Goal: Task Accomplishment & Management: Use online tool/utility

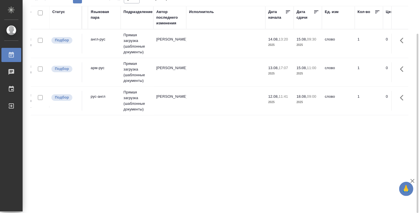
scroll to position [0, 102]
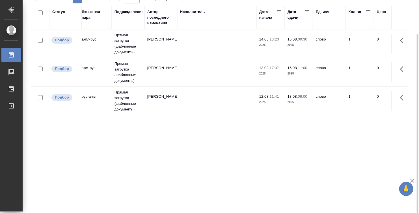
click at [228, 46] on td at bounding box center [216, 44] width 79 height 20
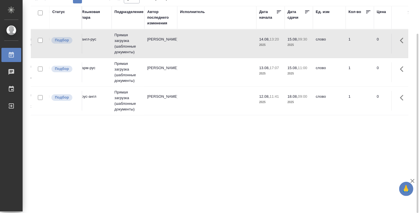
click at [228, 46] on td at bounding box center [216, 44] width 79 height 20
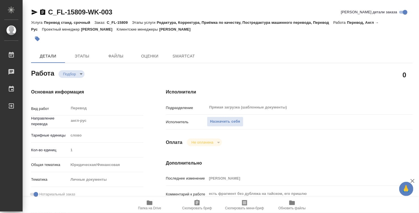
type textarea "x"
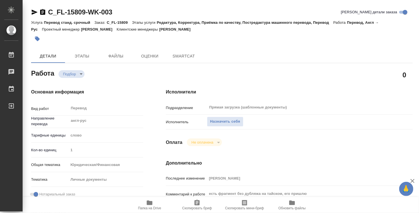
type textarea "x"
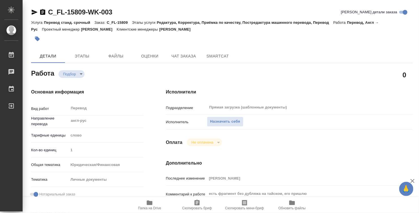
scroll to position [113, 0]
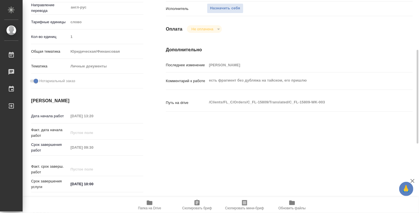
type textarea "x"
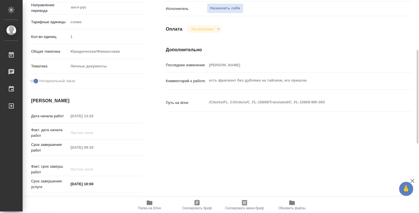
type textarea "x"
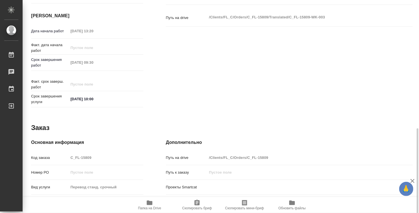
scroll to position [226, 0]
